Goal: Information Seeking & Learning: Learn about a topic

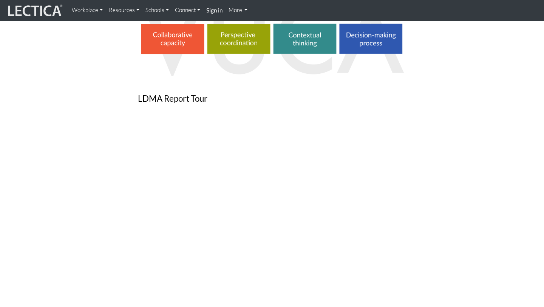
scroll to position [546, 0]
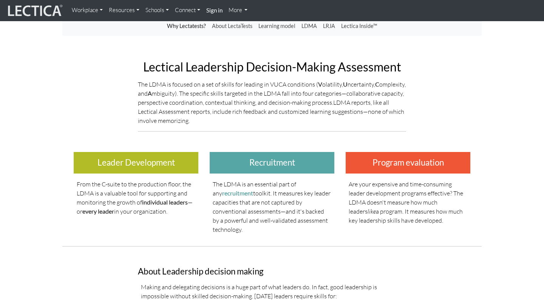
scroll to position [0, 0]
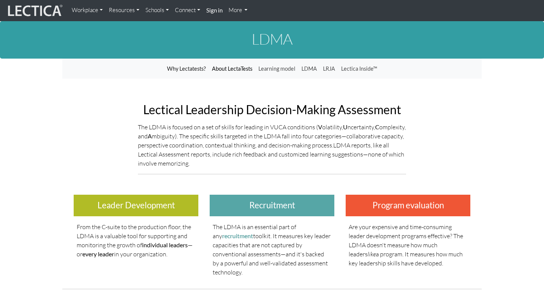
click at [223, 68] on link "About LectaTests" at bounding box center [232, 69] width 46 height 14
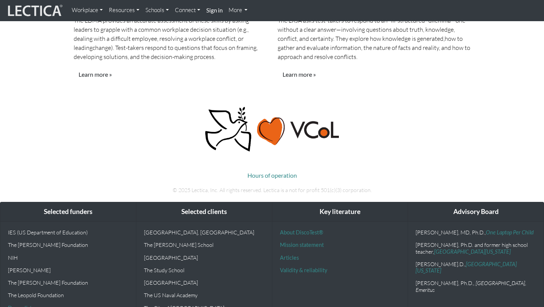
scroll to position [827, 0]
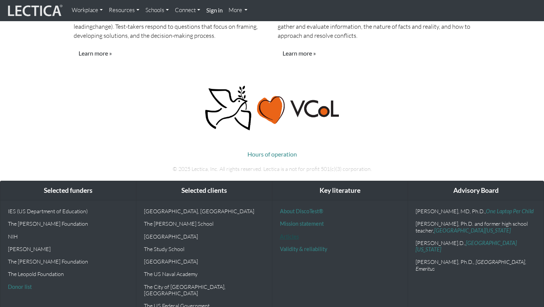
click at [293, 233] on link "Articles" at bounding box center [289, 236] width 19 height 6
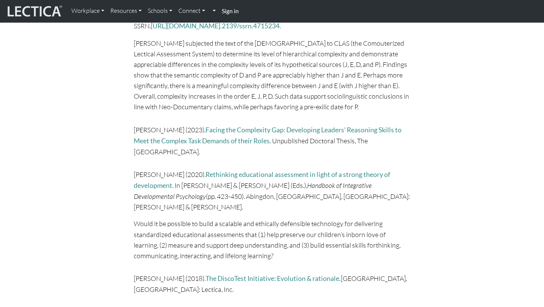
scroll to position [1966, 0]
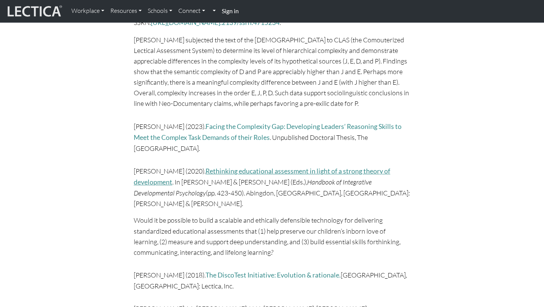
click at [217, 170] on link "Rethinking educational assessment in light of a strong theory of development" at bounding box center [262, 176] width 257 height 19
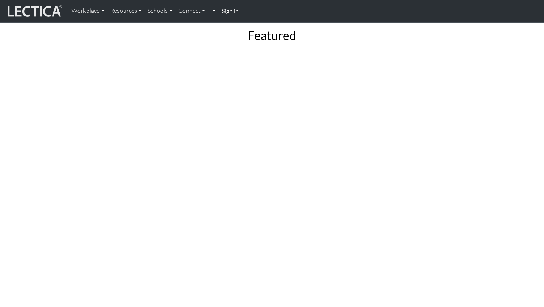
scroll to position [0, 0]
